Goal: Check status

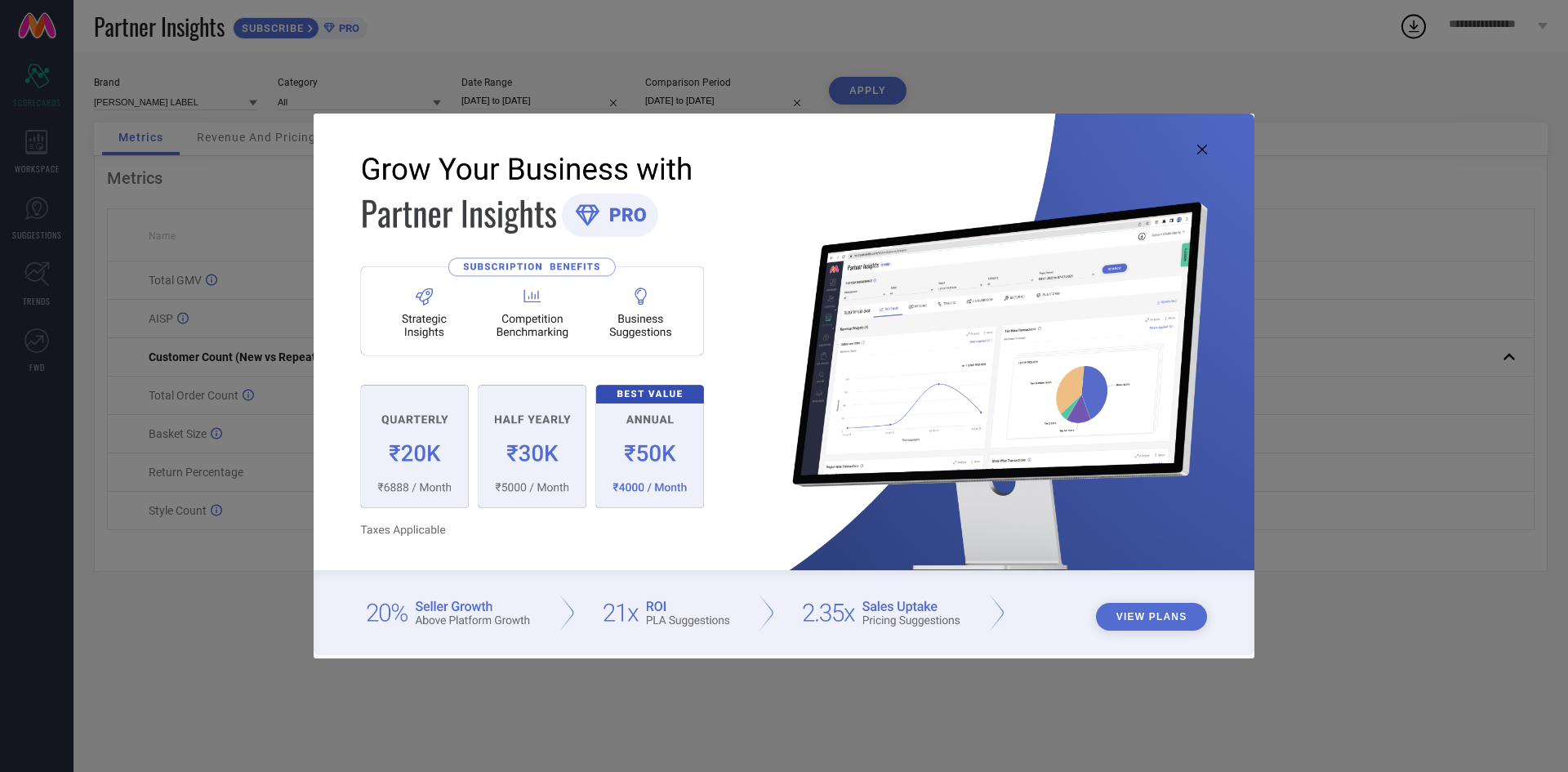
click at [1191, 144] on img at bounding box center [784, 384] width 941 height 541
click at [1197, 144] on icon at bounding box center [1202, 149] width 10 height 10
